Goal: Unclear

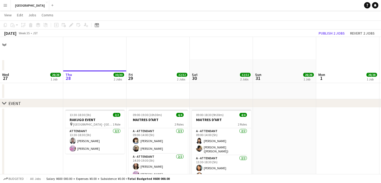
scroll to position [39, 0]
